Goal: Information Seeking & Learning: Check status

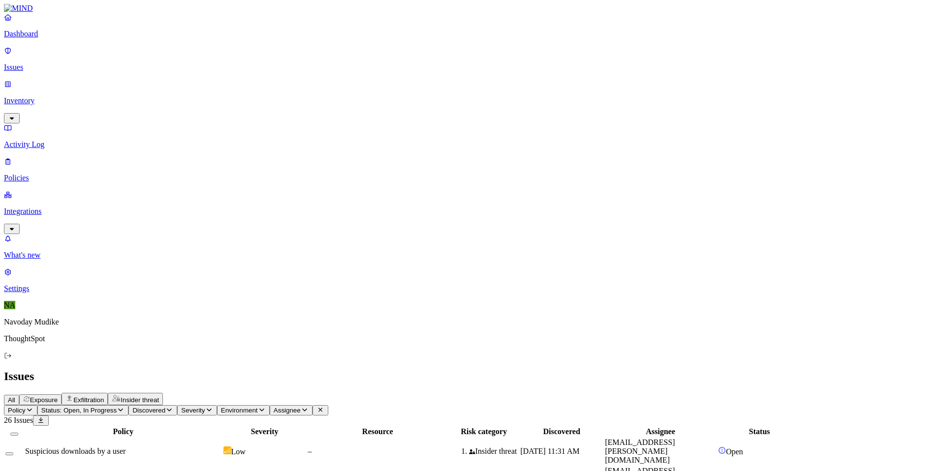
click at [508, 393] on div "All Exposure Exfiltration Insider threat" at bounding box center [472, 399] width 937 height 12
click at [710, 370] on div "Issues" at bounding box center [472, 376] width 937 height 13
click at [669, 370] on div "Issues" at bounding box center [472, 376] width 937 height 13
click at [566, 370] on h2 "Issues" at bounding box center [472, 376] width 937 height 13
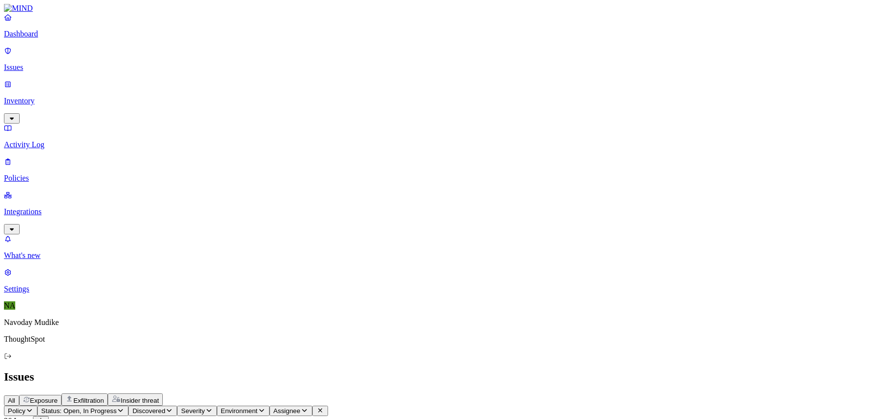
click at [566, 393] on div "All Exposure Exfiltration Insider threat" at bounding box center [436, 399] width 865 height 12
drag, startPoint x: 566, startPoint y: 28, endPoint x: 420, endPoint y: 49, distance: 148.1
click at [553, 393] on div "All Exposure Exfiltration Insider threat" at bounding box center [436, 399] width 865 height 12
click at [20, 224] on button "button" at bounding box center [12, 229] width 16 height 10
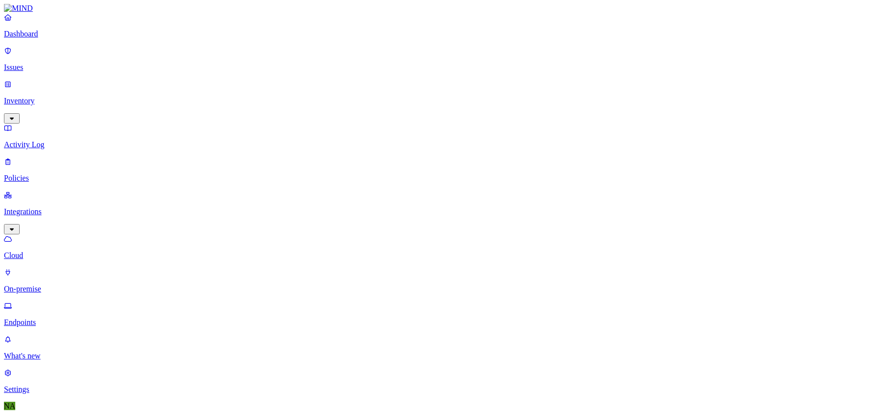
click at [46, 318] on p "Endpoints" at bounding box center [436, 322] width 865 height 9
drag, startPoint x: 792, startPoint y: 31, endPoint x: 817, endPoint y: 35, distance: 25.5
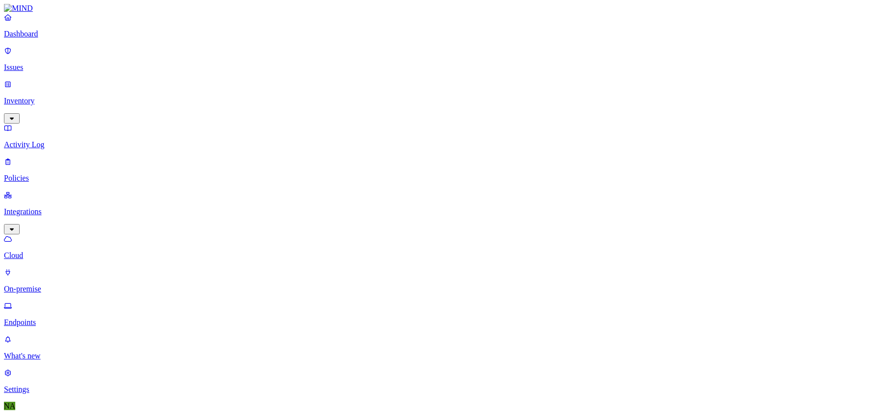
scroll to position [210, 0]
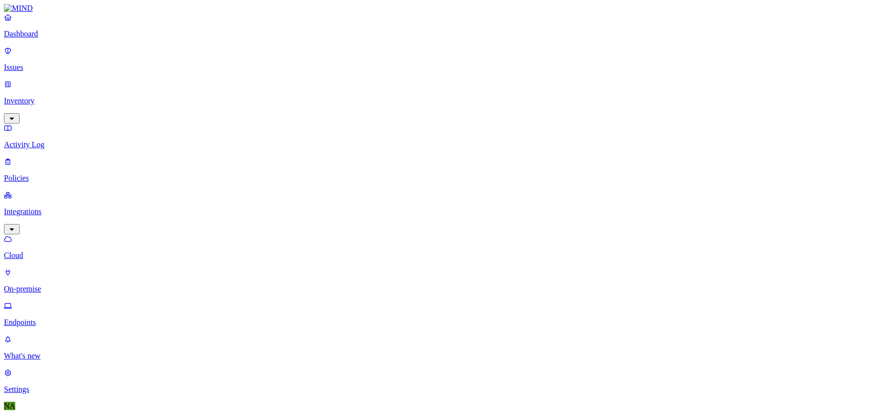
click at [385, 104] on div "Last 30 days" at bounding box center [385, 115] width 0 height 27
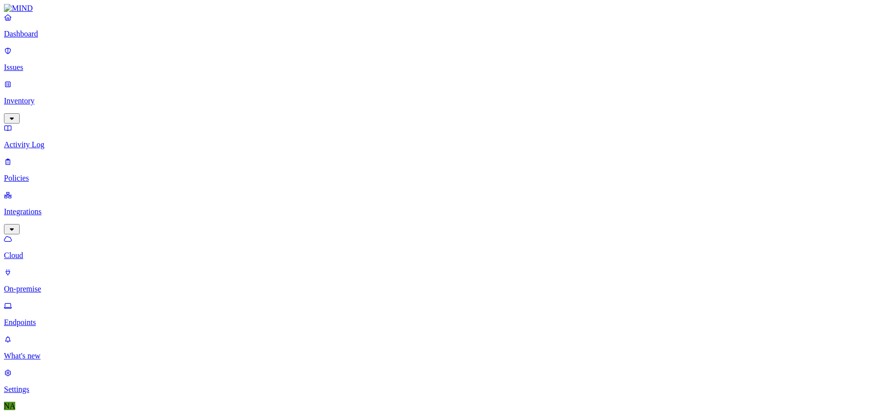
drag, startPoint x: 803, startPoint y: 34, endPoint x: 828, endPoint y: 33, distance: 24.6
drag, startPoint x: 801, startPoint y: 33, endPoint x: 815, endPoint y: 34, distance: 14.3
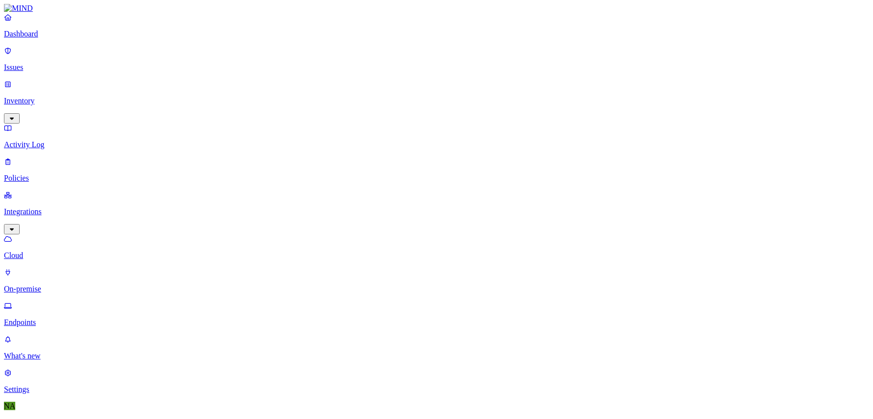
click at [385, 86] on div "Last 7 days" at bounding box center [385, 89] width 0 height 27
drag, startPoint x: 803, startPoint y: 35, endPoint x: 816, endPoint y: 32, distance: 13.0
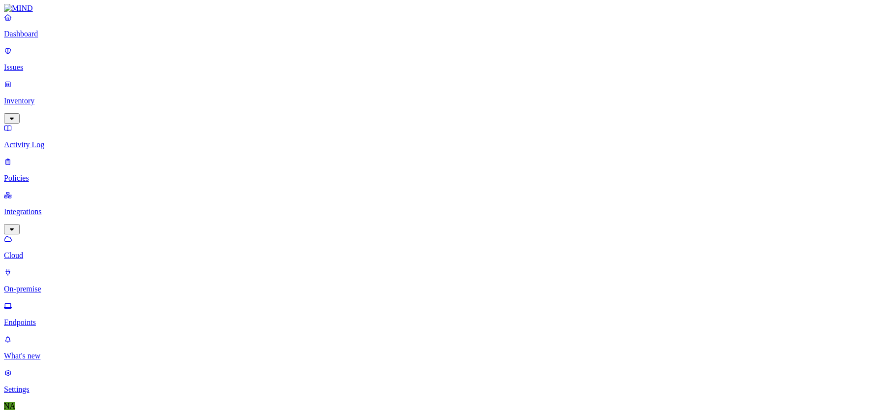
click at [385, 65] on div "Last day" at bounding box center [385, 67] width 0 height 18
drag, startPoint x: 796, startPoint y: 34, endPoint x: 824, endPoint y: 34, distance: 28.0
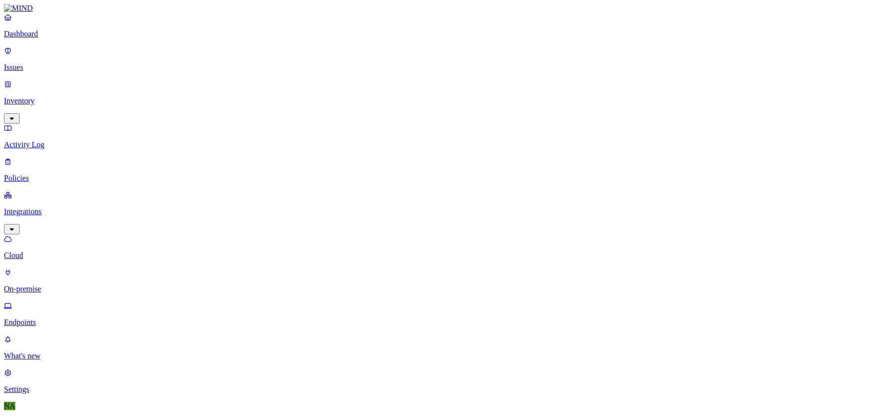
click at [385, 81] on div "Last 7 days" at bounding box center [385, 89] width 0 height 27
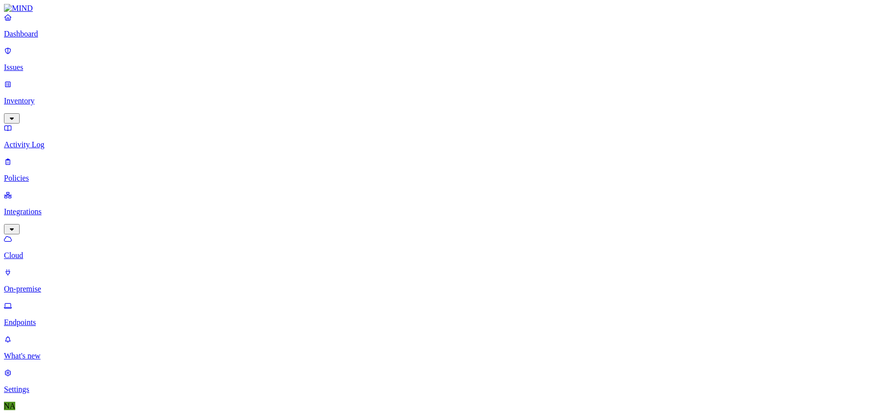
type input "Mac.localdomain"
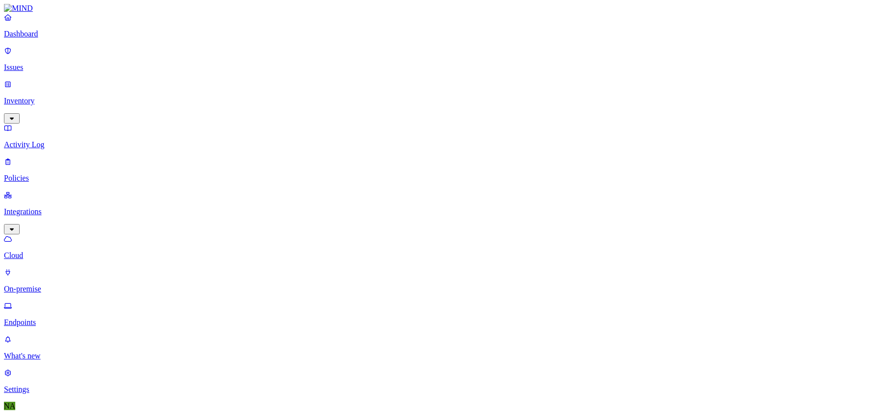
drag, startPoint x: 186, startPoint y: 33, endPoint x: 176, endPoint y: 33, distance: 9.9
type input "[PERSON_NAME]"
